Goal: Entertainment & Leisure: Consume media (video, audio)

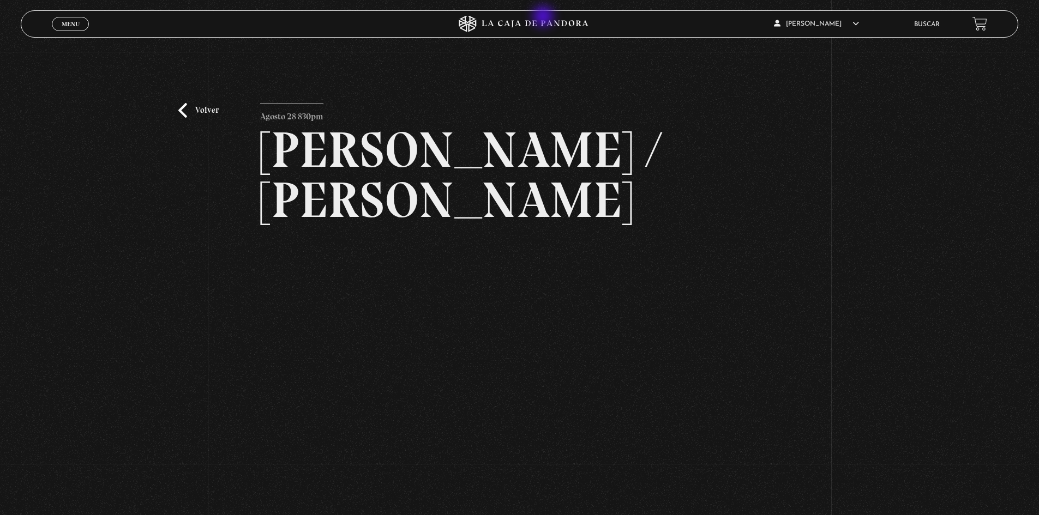
click at [544, 17] on icon at bounding box center [520, 24] width 312 height 16
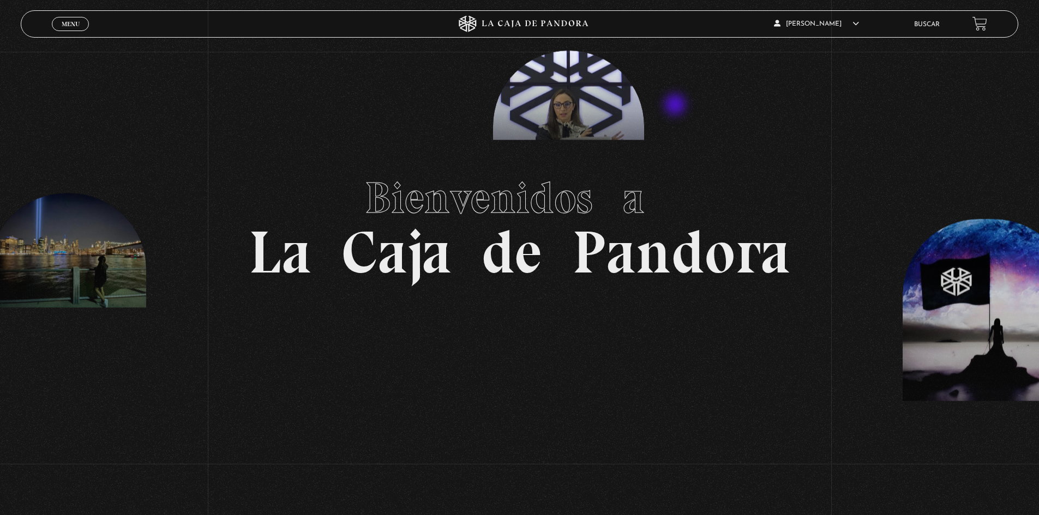
scroll to position [55, 0]
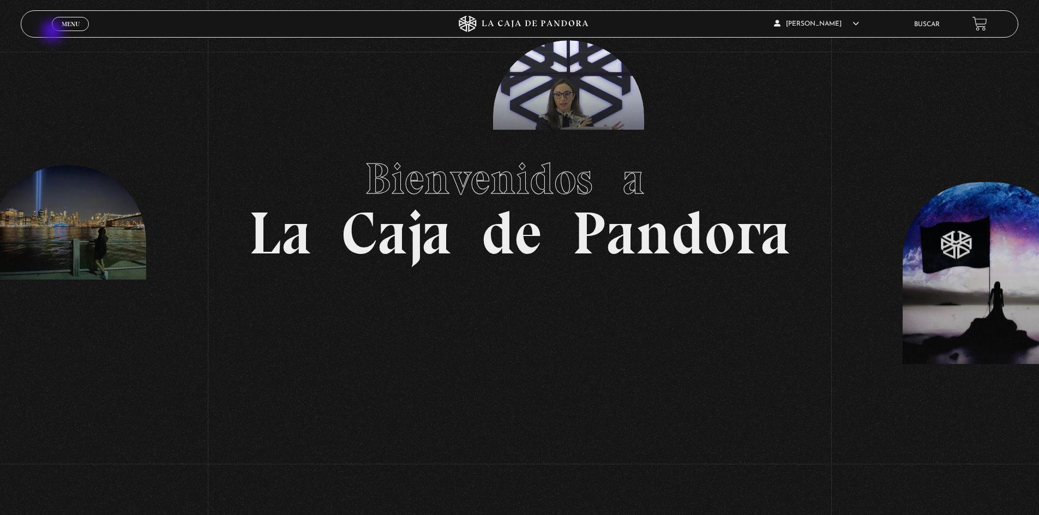
click at [62, 32] on div "Menu Cerrar" at bounding box center [208, 24] width 312 height 26
click at [62, 26] on span "Menu" at bounding box center [71, 24] width 18 height 7
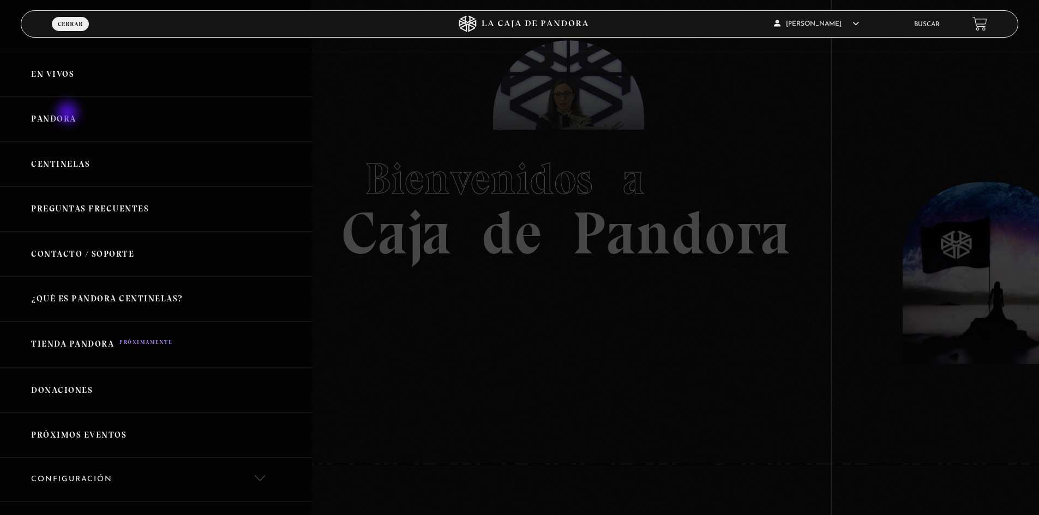
click at [69, 114] on link "Pandora" at bounding box center [156, 119] width 312 height 45
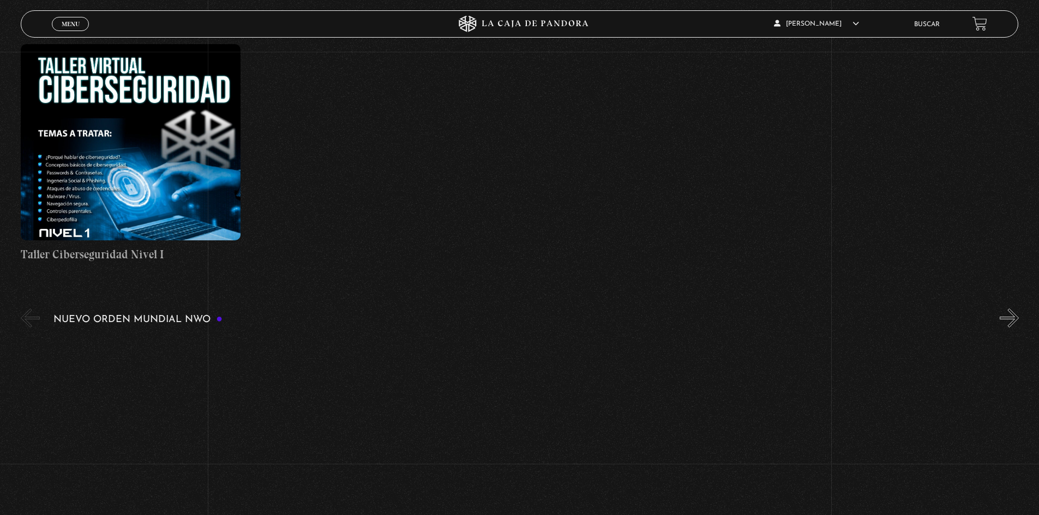
scroll to position [654, 0]
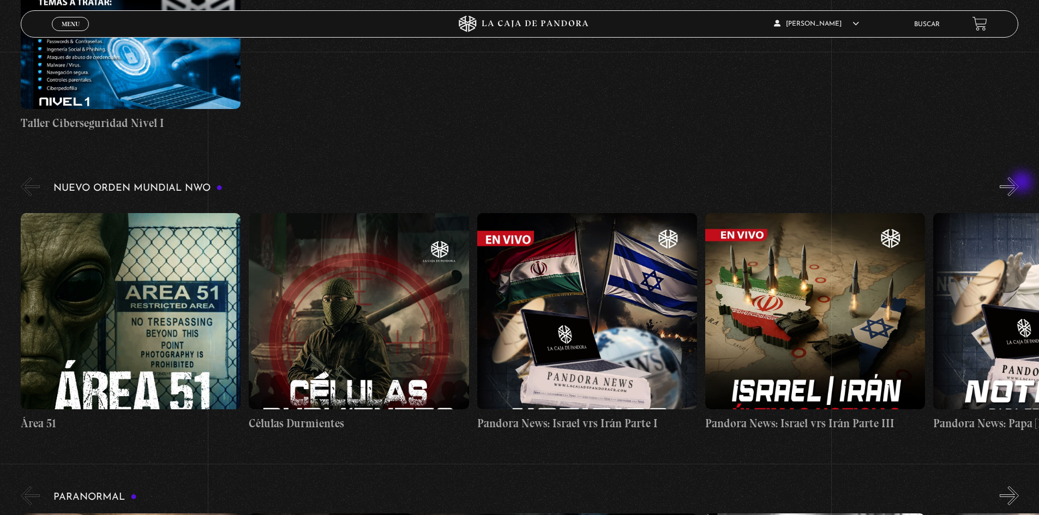
click at [1019, 184] on button "»" at bounding box center [1009, 186] width 19 height 19
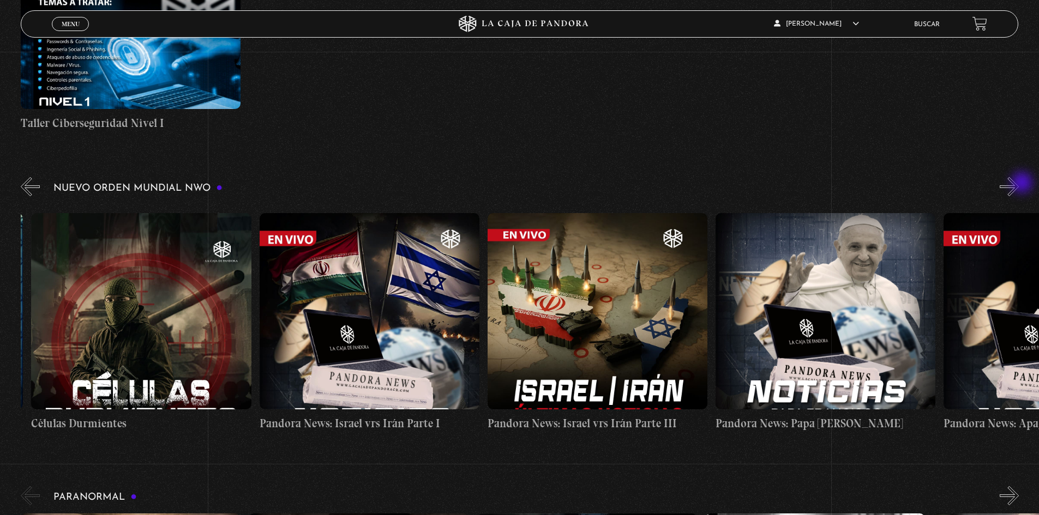
click at [1019, 184] on button "»" at bounding box center [1009, 186] width 19 height 19
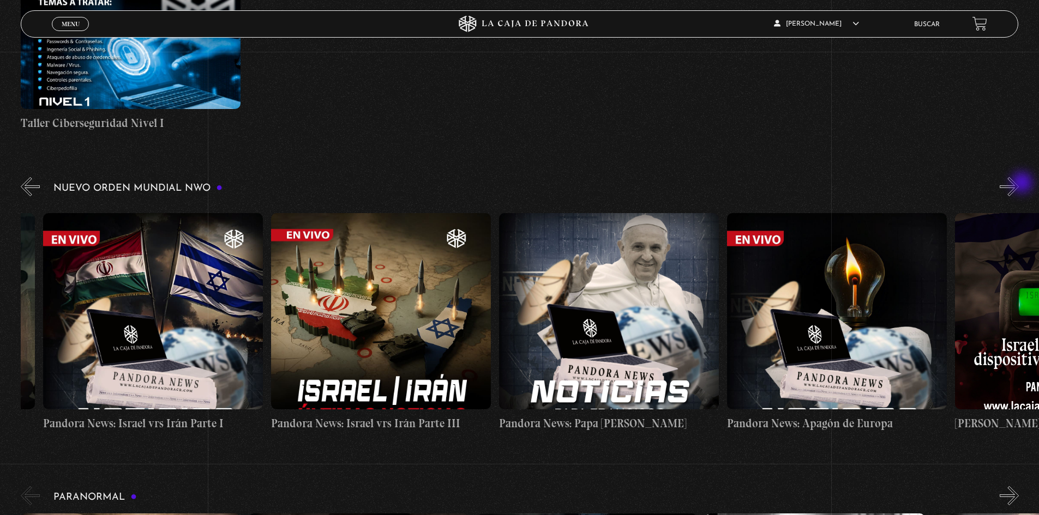
click at [1019, 184] on button "»" at bounding box center [1009, 186] width 19 height 19
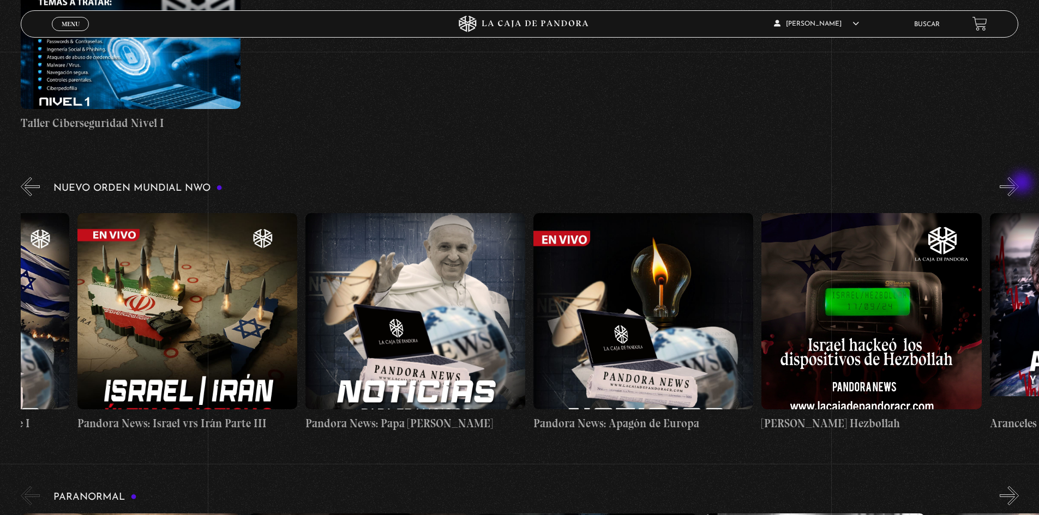
click at [1019, 184] on button "»" at bounding box center [1009, 186] width 19 height 19
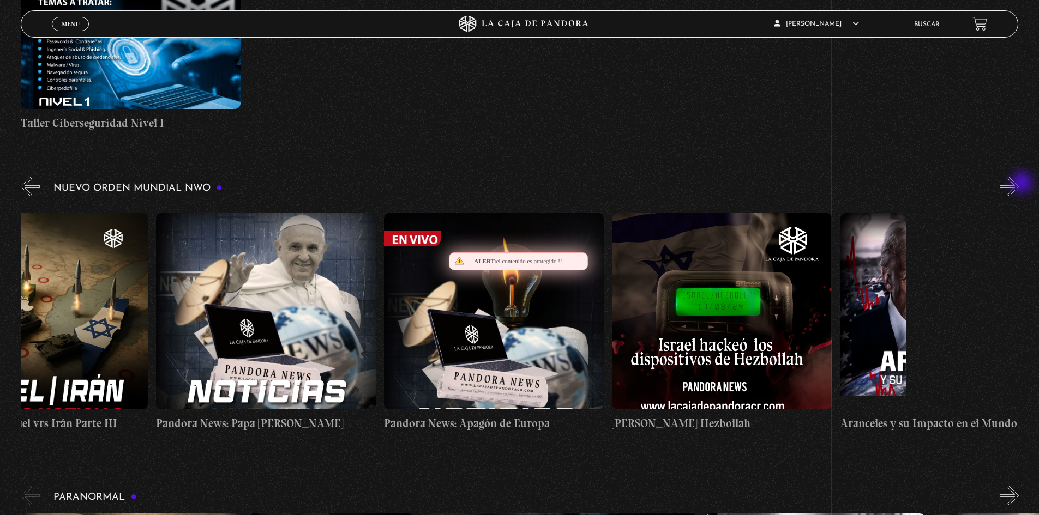
click at [1019, 184] on button "»" at bounding box center [1009, 186] width 19 height 19
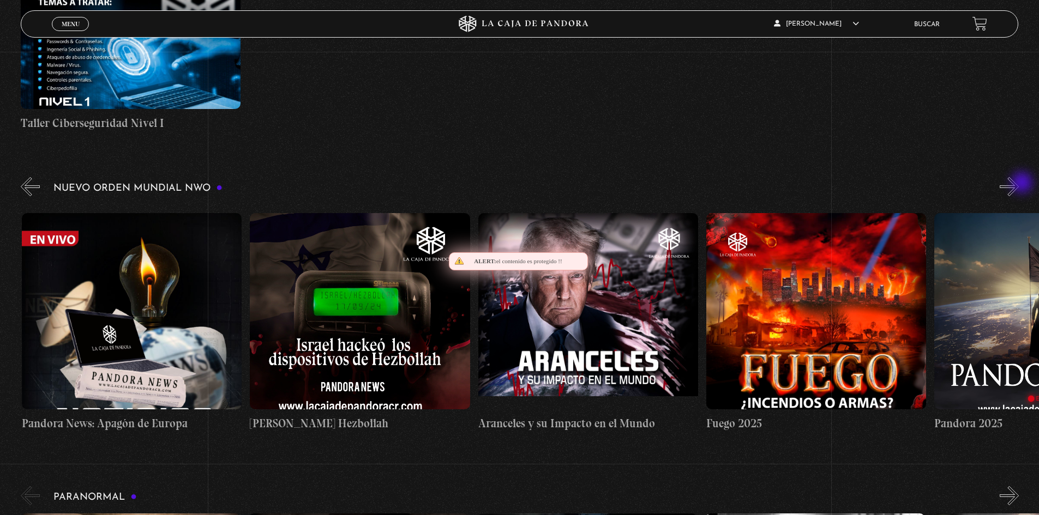
click at [1019, 184] on button "»" at bounding box center [1009, 186] width 19 height 19
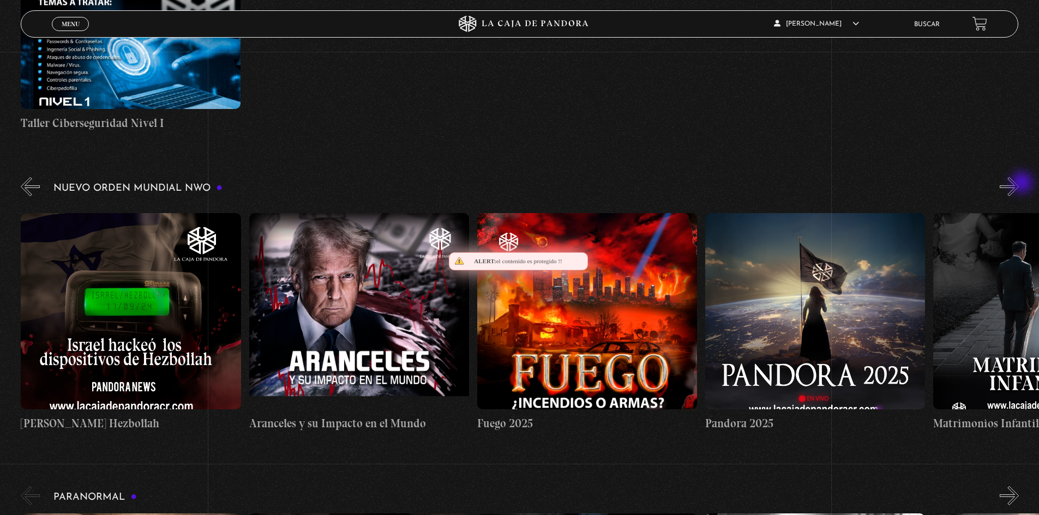
click at [1019, 184] on button "»" at bounding box center [1009, 186] width 19 height 19
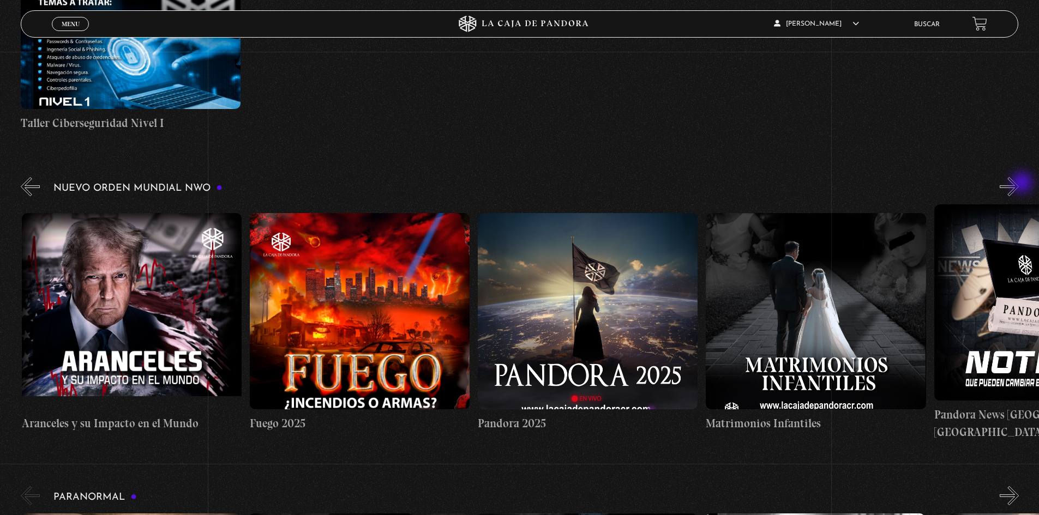
click at [1019, 184] on button "»" at bounding box center [1009, 186] width 19 height 19
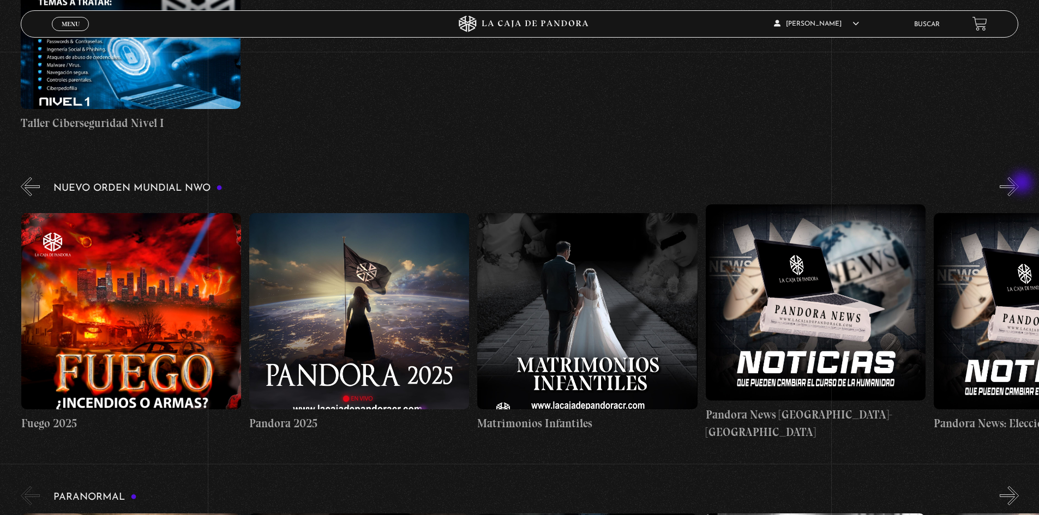
click at [1019, 184] on button "»" at bounding box center [1009, 186] width 19 height 19
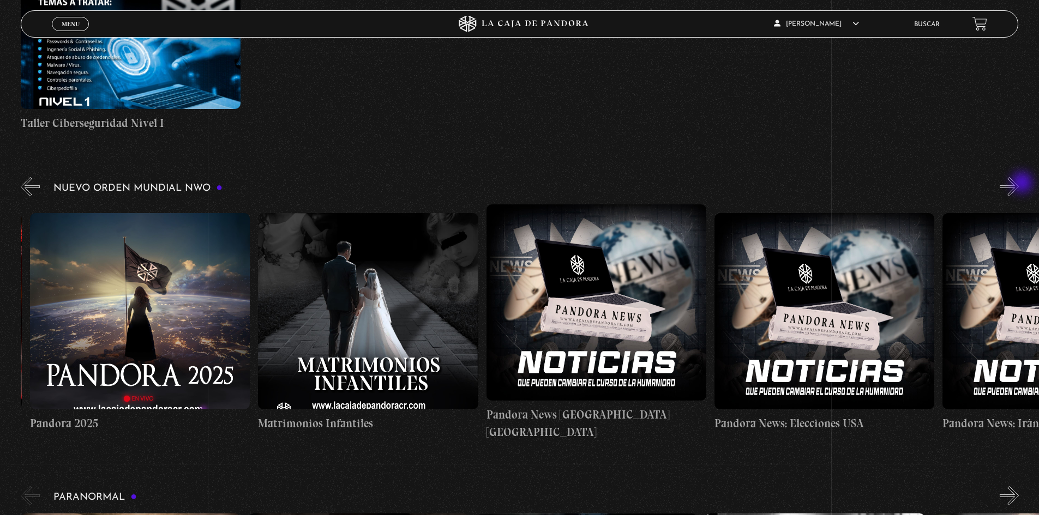
click at [1019, 184] on button "»" at bounding box center [1009, 186] width 19 height 19
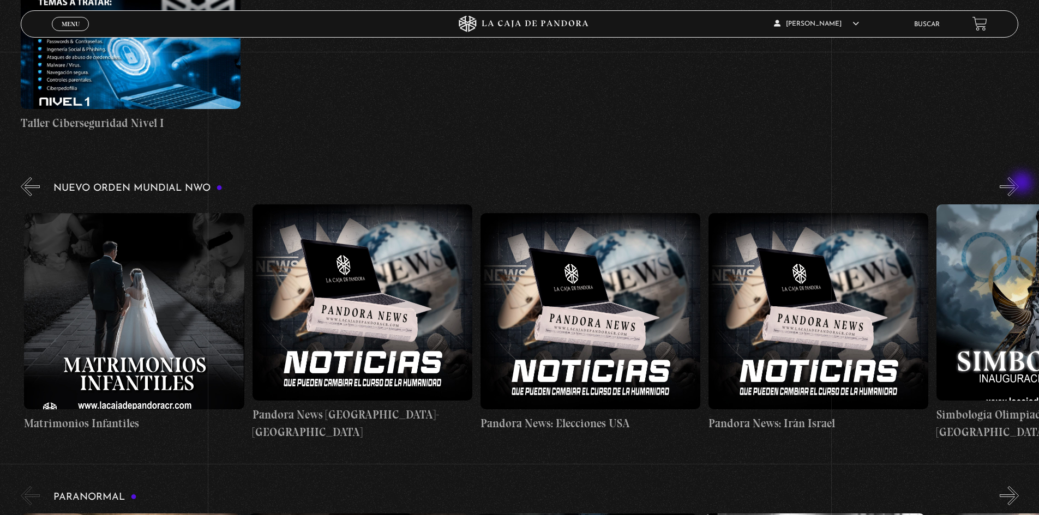
click at [1019, 184] on button "»" at bounding box center [1009, 186] width 19 height 19
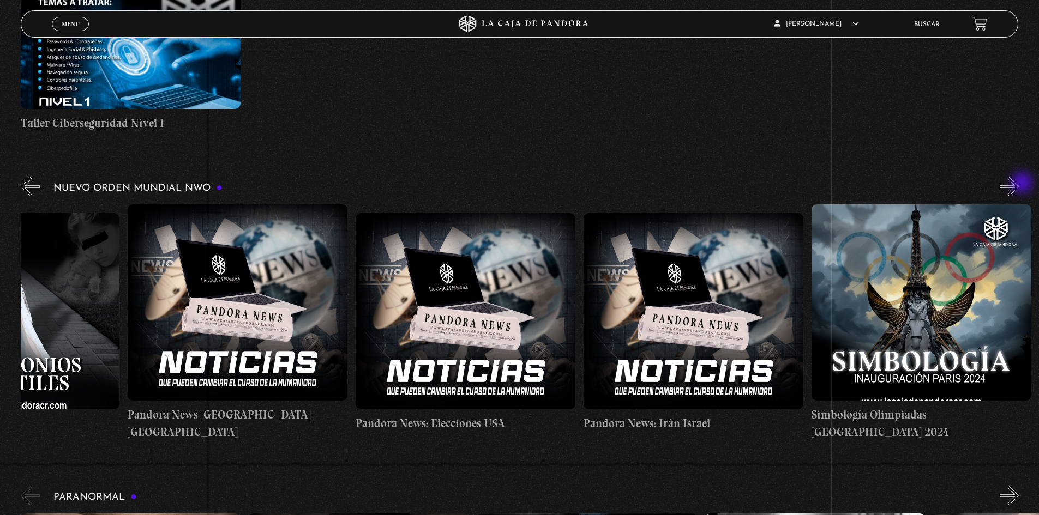
click at [1019, 184] on button "»" at bounding box center [1009, 186] width 19 height 19
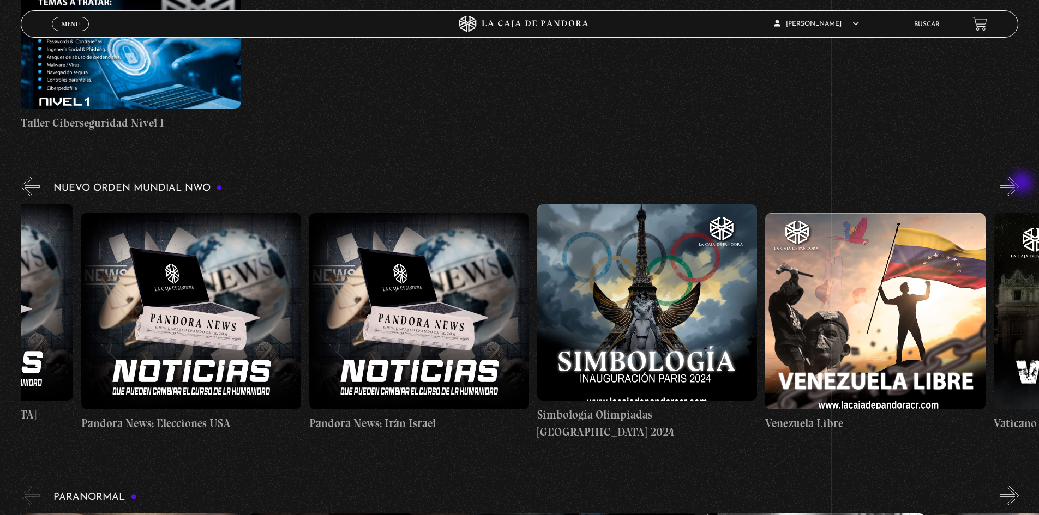
click at [1019, 184] on button "»" at bounding box center [1009, 186] width 19 height 19
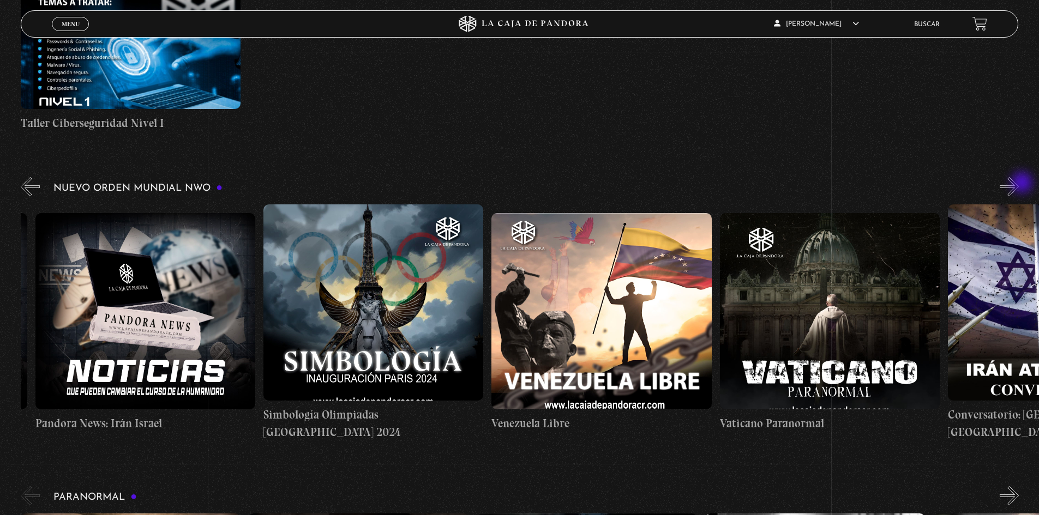
click at [1019, 184] on button "»" at bounding box center [1009, 186] width 19 height 19
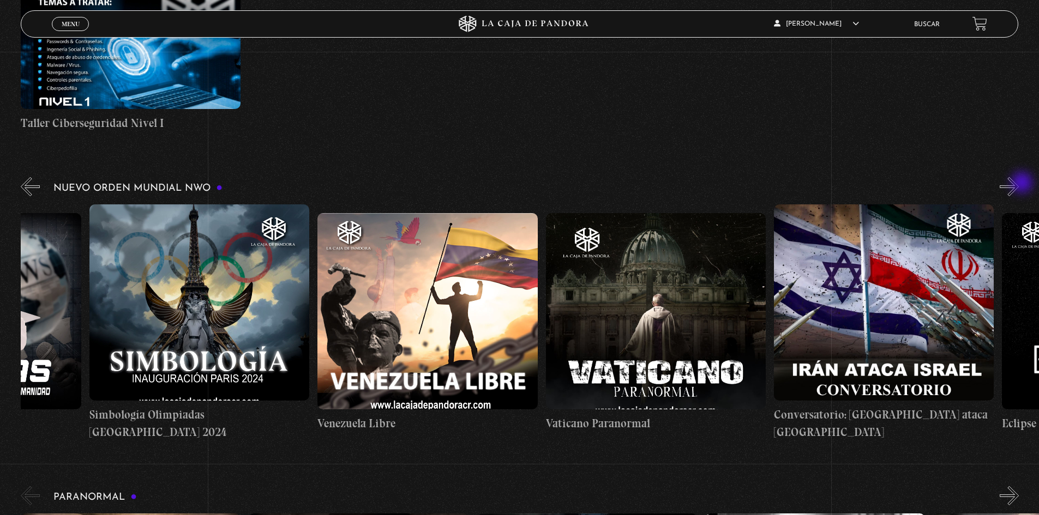
click at [1019, 184] on button "»" at bounding box center [1009, 186] width 19 height 19
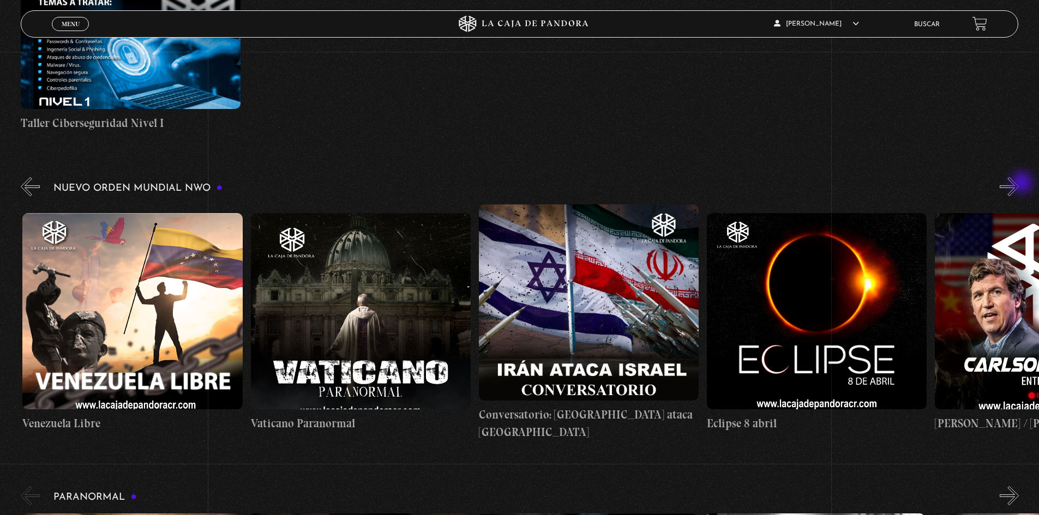
click at [1019, 184] on button "»" at bounding box center [1009, 186] width 19 height 19
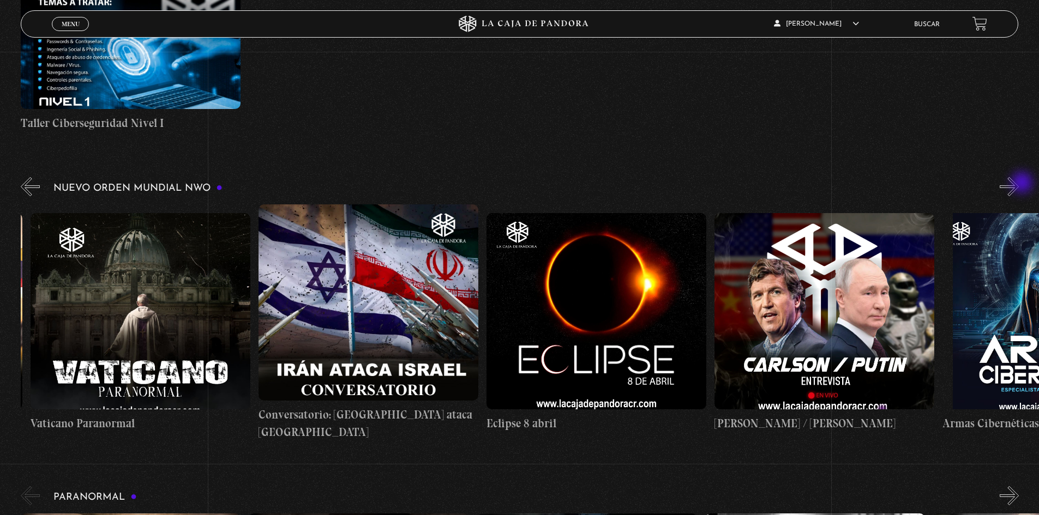
click at [1019, 184] on button "»" at bounding box center [1009, 186] width 19 height 19
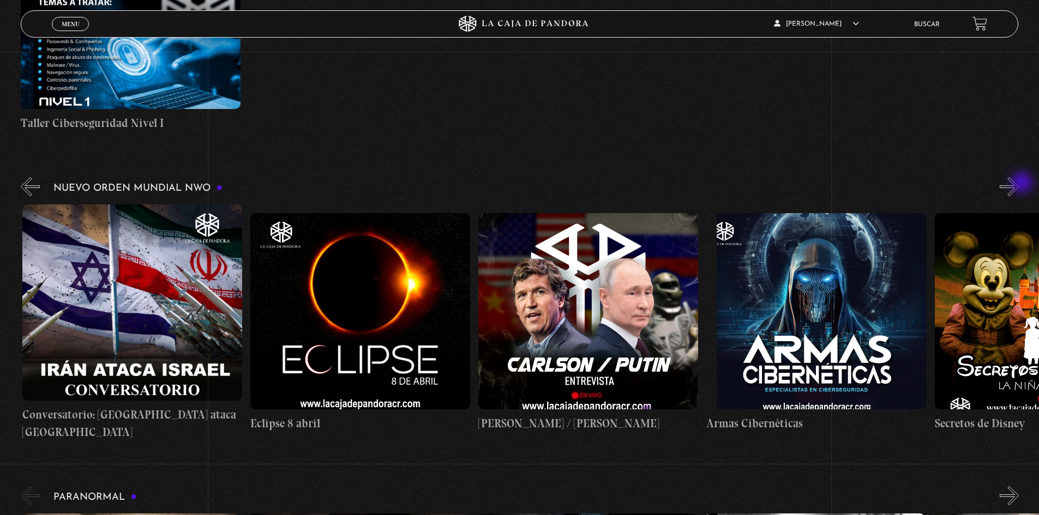
click at [1019, 184] on button "»" at bounding box center [1009, 186] width 19 height 19
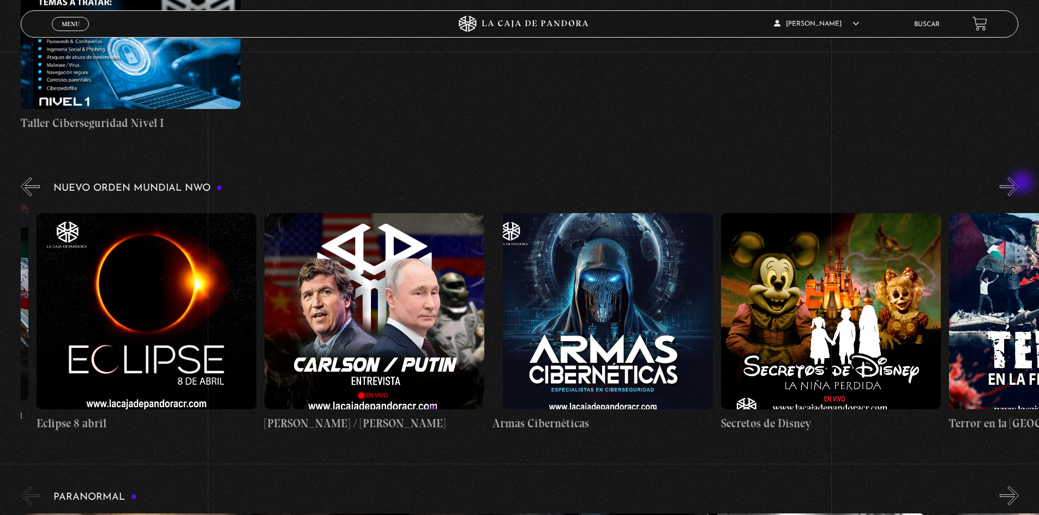
click at [1019, 184] on button "»" at bounding box center [1009, 186] width 19 height 19
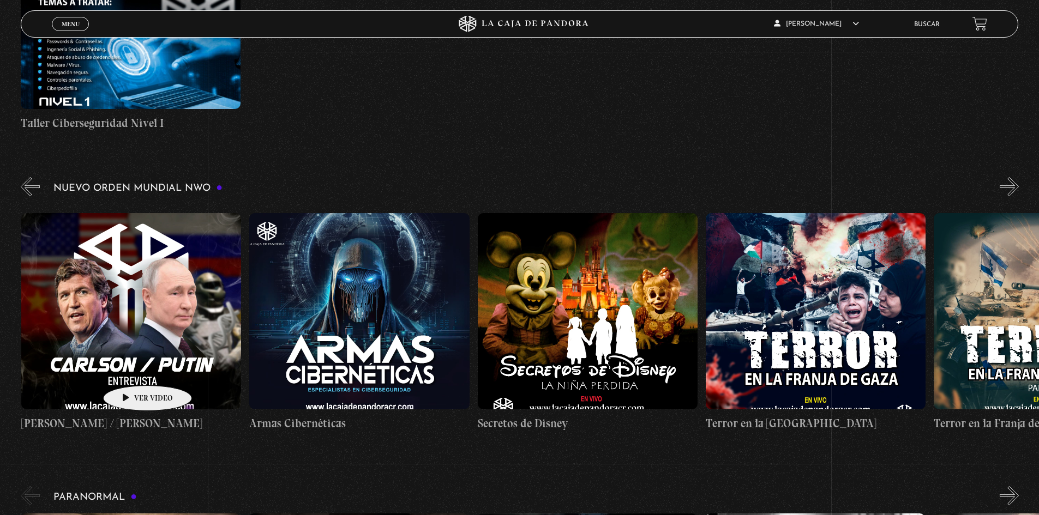
scroll to position [0, 4334]
click at [130, 369] on figure at bounding box center [131, 311] width 220 height 196
click at [126, 352] on figure at bounding box center [131, 311] width 220 height 196
